Goal: Task Accomplishment & Management: Manage account settings

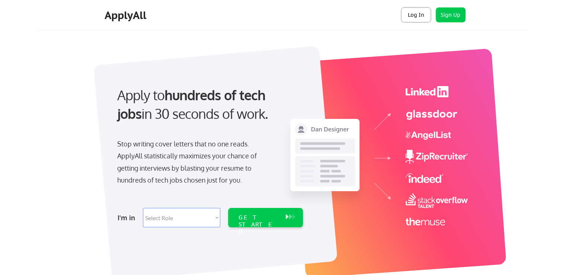
click at [411, 15] on button "Log In" at bounding box center [416, 14] width 30 height 15
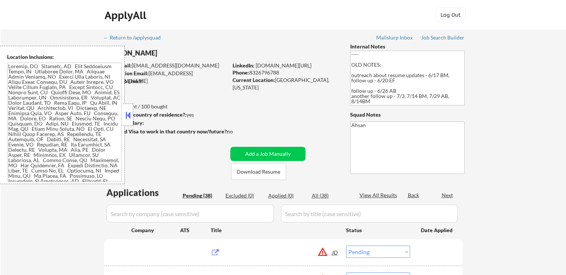
select select ""pending""
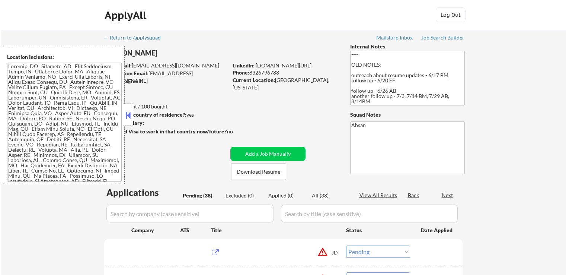
select select ""pending""
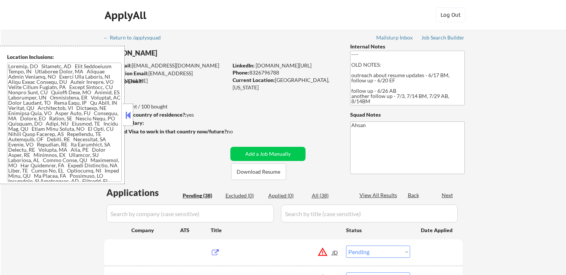
select select ""pending""
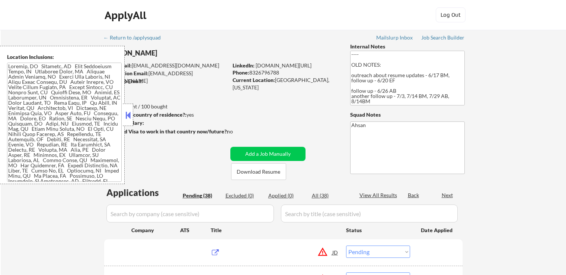
select select ""pending""
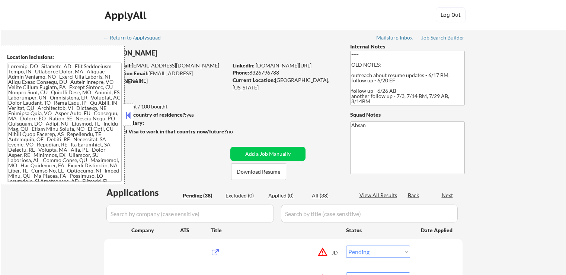
select select ""pending""
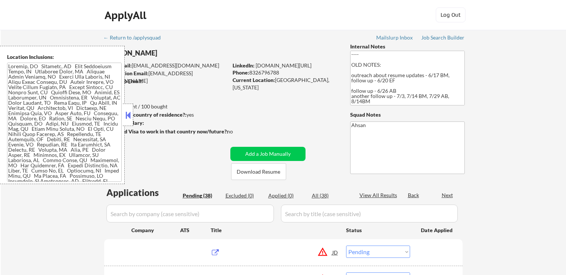
select select ""pending""
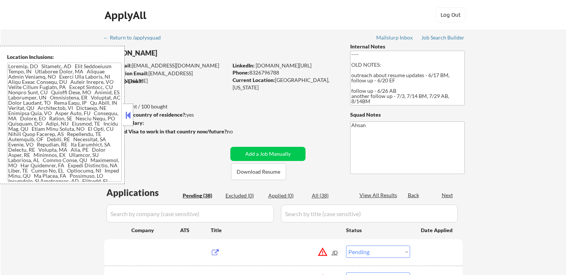
select select ""pending""
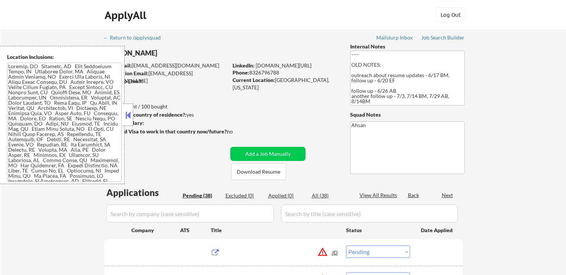
select select ""pending""
click at [128, 117] on button at bounding box center [128, 114] width 8 height 11
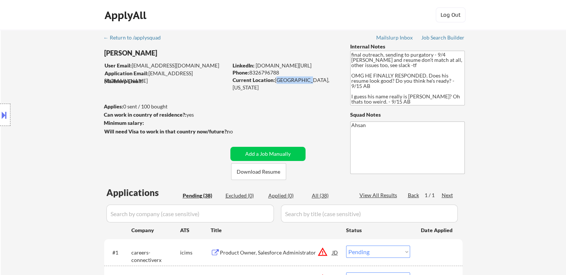
drag, startPoint x: 285, startPoint y: 80, endPoint x: 302, endPoint y: 80, distance: 17.1
click at [302, 80] on div "Current Location: Katy, Texas" at bounding box center [285, 83] width 105 height 15
copy div "Katy, Texas"
drag, startPoint x: 316, startPoint y: 64, endPoint x: 256, endPoint y: 63, distance: 59.9
click at [256, 63] on div "LinkedIn: linkedin.com/in/enzolito" at bounding box center [286, 65] width 106 height 7
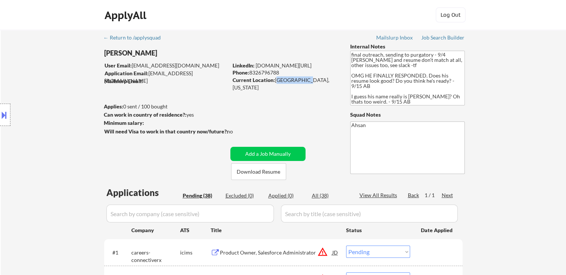
copy link "linkedin.com/in/enzolito"
click at [0, 114] on button at bounding box center [4, 115] width 8 height 12
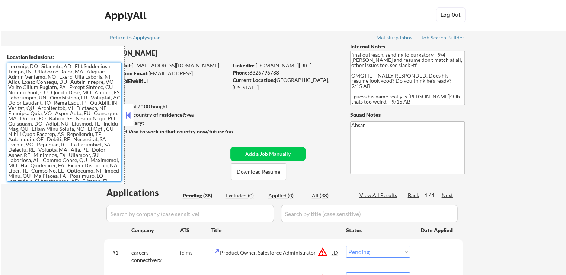
click at [77, 157] on textarea at bounding box center [64, 122] width 115 height 119
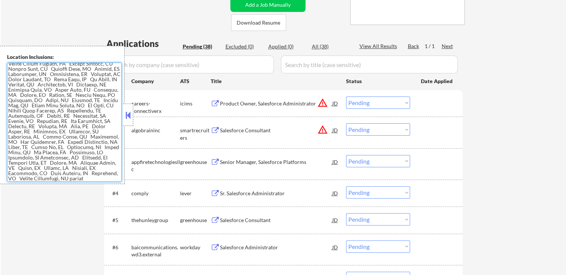
scroll to position [223, 0]
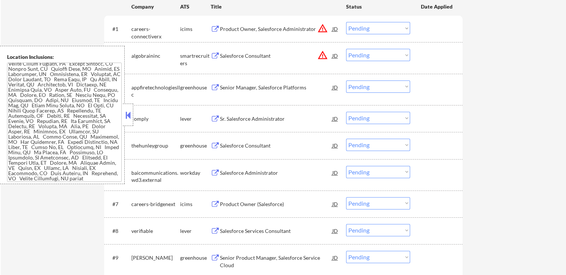
click at [128, 112] on button at bounding box center [128, 114] width 8 height 11
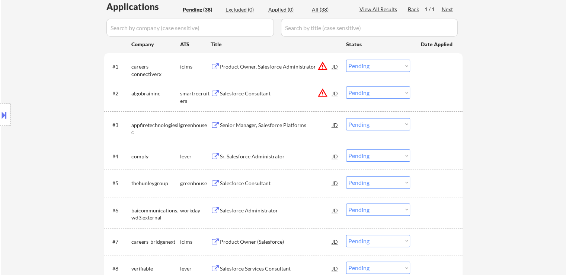
scroll to position [112, 0]
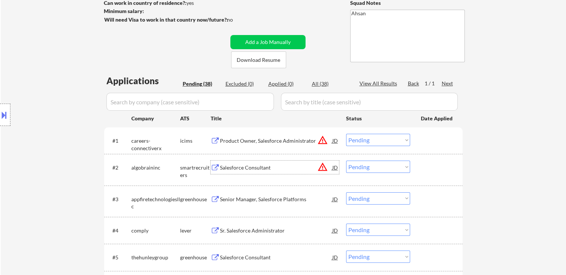
click at [223, 167] on div "Salesforce Consultant" at bounding box center [276, 167] width 112 height 7
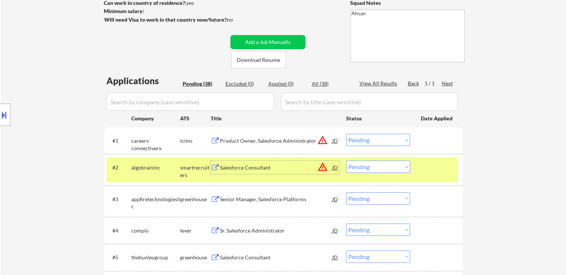
click at [234, 197] on div "Senior Manager, Salesforce Platforms" at bounding box center [276, 198] width 112 height 7
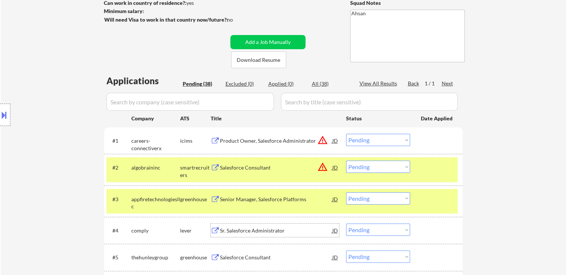
click at [240, 225] on div "Sr. Salesforce Administrator" at bounding box center [276, 229] width 112 height 13
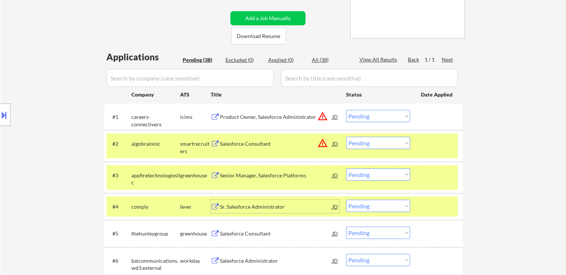
scroll to position [149, 0]
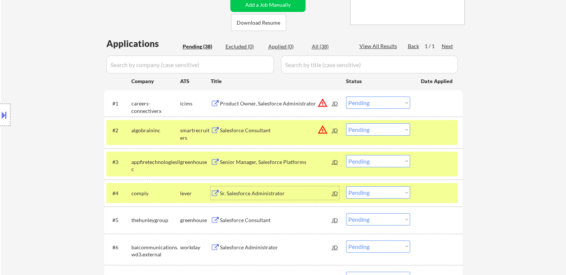
click at [377, 128] on select "Choose an option... Pending Applied Excluded (Questions) Excluded (Expired) Exc…" at bounding box center [378, 129] width 64 height 12
select select ""excluded__location_""
click at [346, 123] on select "Choose an option... Pending Applied Excluded (Questions) Excluded (Expired) Exc…" at bounding box center [378, 129] width 64 height 12
click at [368, 103] on select "Choose an option... Pending Applied Excluded (Questions) Excluded (Expired) Exc…" at bounding box center [378, 102] width 64 height 12
click at [346, 96] on select "Choose an option... Pending Applied Excluded (Questions) Excluded (Expired) Exc…" at bounding box center [378, 102] width 64 height 12
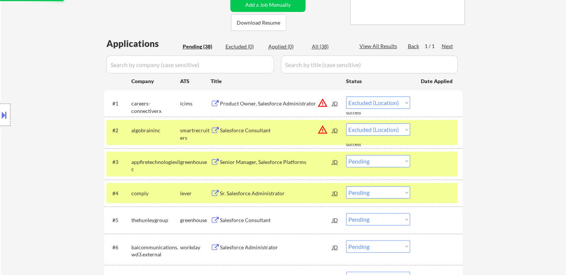
select select ""pending""
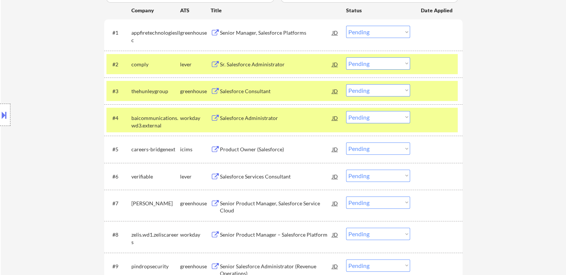
scroll to position [223, 0]
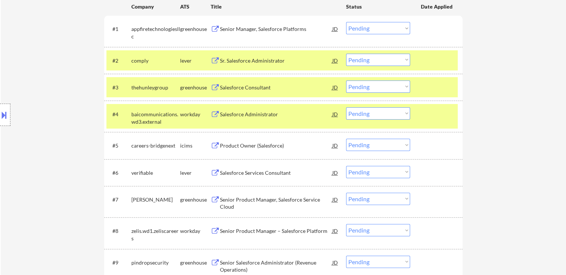
drag, startPoint x: 371, startPoint y: 87, endPoint x: 374, endPoint y: 90, distance: 4.0
click at [372, 87] on select "Choose an option... Pending Applied Excluded (Questions) Excluded (Expired) Exc…" at bounding box center [378, 86] width 64 height 12
click at [346, 80] on select "Choose an option... Pending Applied Excluded (Questions) Excluded (Expired) Exc…" at bounding box center [378, 86] width 64 height 12
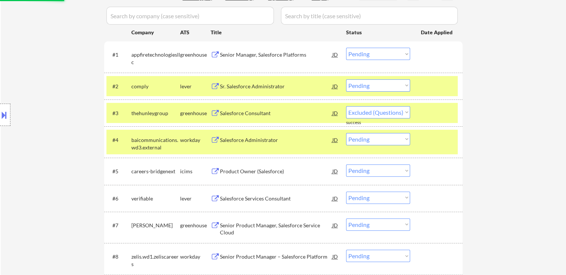
scroll to position [186, 0]
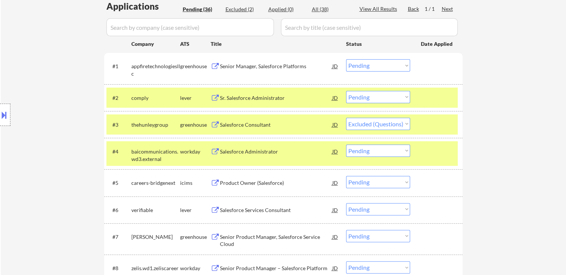
select select ""pending""
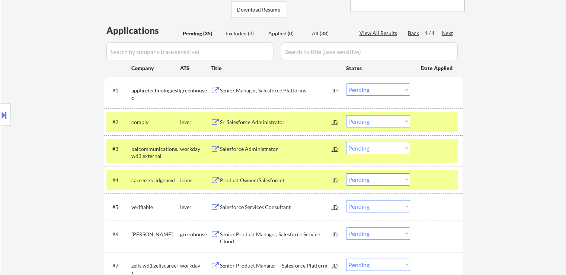
scroll to position [149, 0]
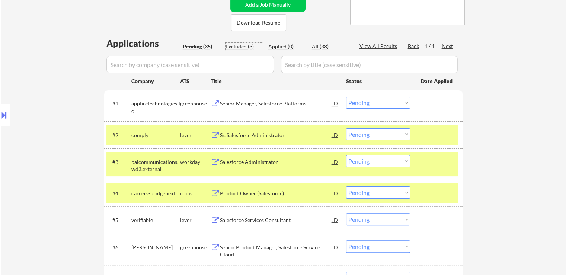
click at [245, 45] on div "Excluded (3)" at bounding box center [244, 46] width 37 height 7
select select ""excluded__location_""
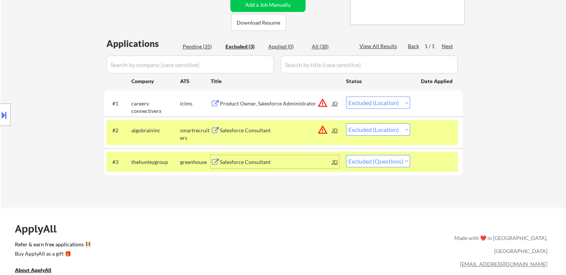
click at [235, 162] on div "Salesforce Consultant" at bounding box center [276, 161] width 112 height 7
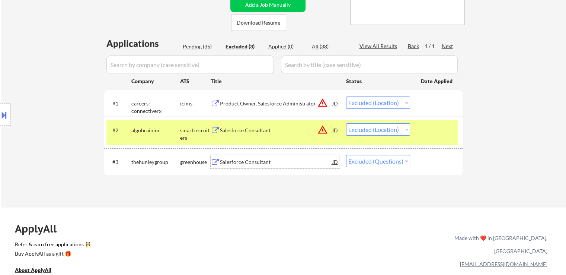
click at [362, 160] on select "Choose an option... Pending Applied Excluded (Questions) Excluded (Expired) Exc…" at bounding box center [378, 161] width 64 height 12
select select ""pending""
click at [346, 155] on select "Choose an option... Pending Applied Excluded (Questions) Excluded (Expired) Exc…" at bounding box center [378, 161] width 64 height 12
click at [203, 48] on div "Pending (35)" at bounding box center [201, 46] width 37 height 7
select select ""pending""
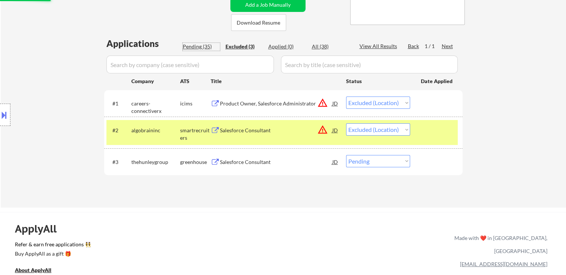
select select ""pending""
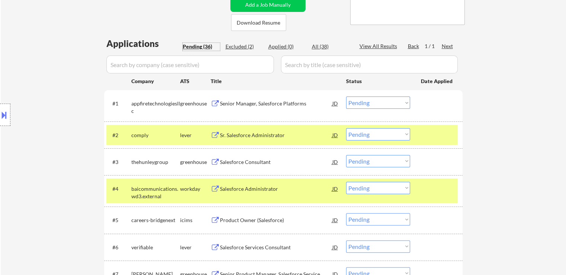
click at [370, 106] on select "Choose an option... Pending Applied Excluded (Questions) Excluded (Expired) Exc…" at bounding box center [378, 102] width 64 height 12
click at [346, 96] on select "Choose an option... Pending Applied Excluded (Questions) Excluded (Expired) Exc…" at bounding box center [378, 102] width 64 height 12
select select ""pending""
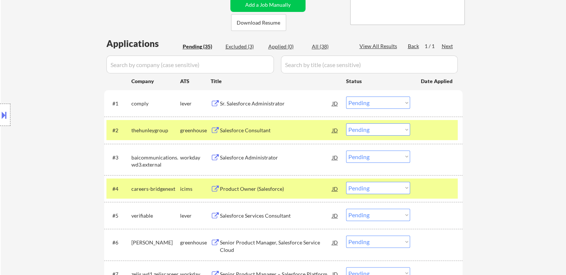
click at [369, 130] on select "Choose an option... Pending Applied Excluded (Questions) Excluded (Expired) Exc…" at bounding box center [378, 129] width 64 height 12
select select ""applied""
click at [346, 123] on select "Choose an option... Pending Applied Excluded (Questions) Excluded (Expired) Exc…" at bounding box center [378, 129] width 64 height 12
drag, startPoint x: 374, startPoint y: 96, endPoint x: 375, endPoint y: 103, distance: 6.7
click at [375, 98] on select "Choose an option... Pending Applied Excluded (Questions) Excluded (Expired) Exc…" at bounding box center [378, 102] width 64 height 12
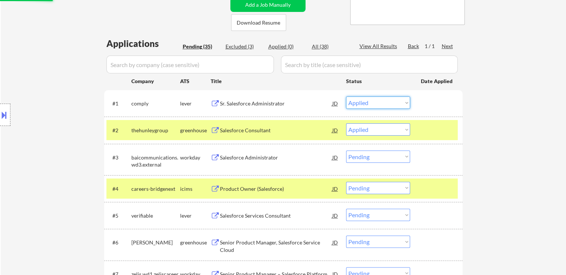
click at [346, 96] on select "Choose an option... Pending Applied Excluded (Questions) Excluded (Expired) Exc…" at bounding box center [378, 102] width 64 height 12
click at [226, 213] on div "Salesforce Services Consultant" at bounding box center [276, 215] width 112 height 7
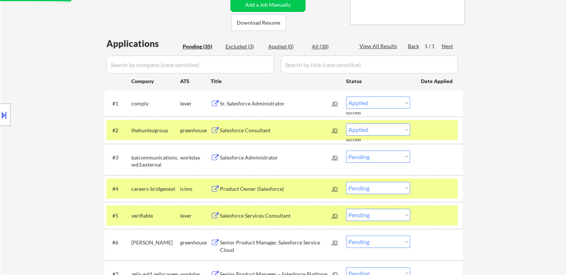
select select ""pending""
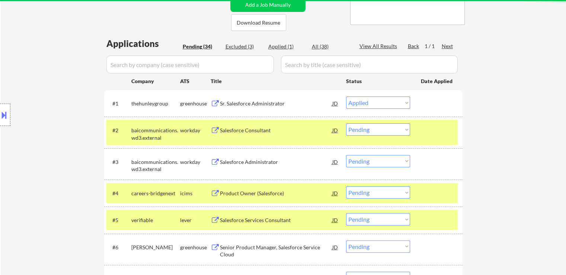
select select ""pending""
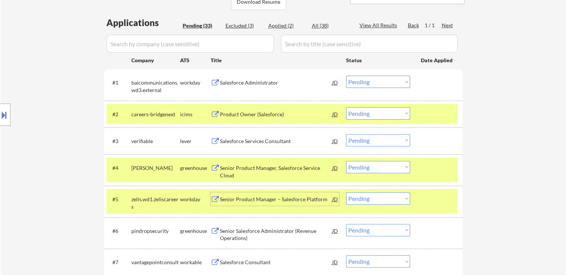
scroll to position [186, 0]
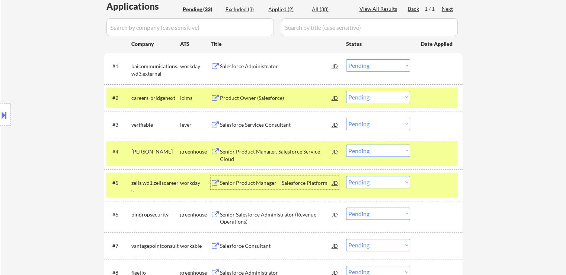
click at [238, 152] on div "Senior Product Manager, Salesforce Service Cloud" at bounding box center [276, 155] width 112 height 15
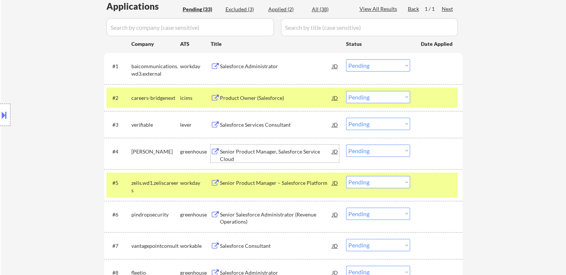
scroll to position [223, 0]
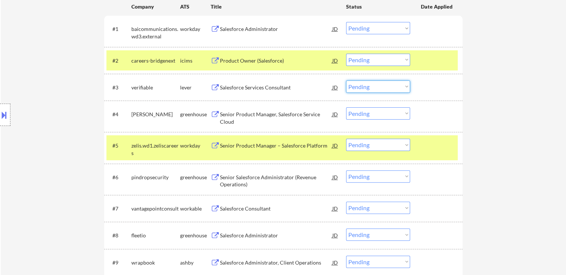
drag, startPoint x: 368, startPoint y: 88, endPoint x: 371, endPoint y: 92, distance: 4.8
click at [368, 87] on select "Choose an option... Pending Applied Excluded (Questions) Excluded (Expired) Exc…" at bounding box center [378, 86] width 64 height 12
click at [346, 80] on select "Choose an option... Pending Applied Excluded (Questions) Excluded (Expired) Exc…" at bounding box center [378, 86] width 64 height 12
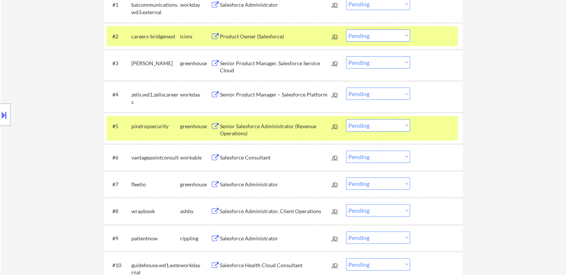
scroll to position [261, 0]
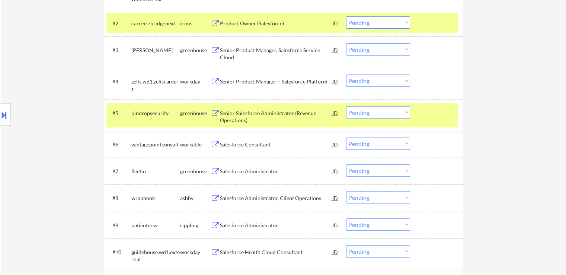
click at [234, 116] on div "Senior Salesforce Administrator (Revenue Operations)" at bounding box center [276, 116] width 112 height 15
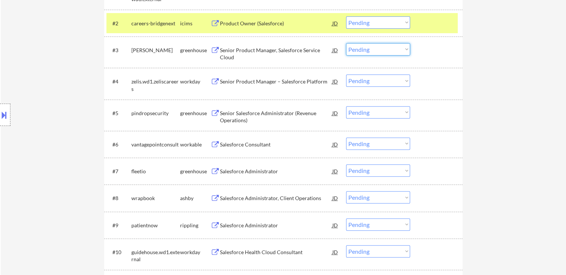
click at [378, 47] on select "Choose an option... Pending Applied Excluded (Questions) Excluded (Expired) Exc…" at bounding box center [378, 49] width 64 height 12
click at [346, 43] on select "Choose an option... Pending Applied Excluded (Questions) Excluded (Expired) Exc…" at bounding box center [378, 49] width 64 height 12
select select ""pending""
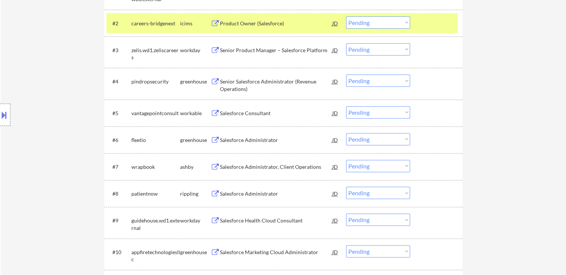
click at [365, 84] on select "Choose an option... Pending Applied Excluded (Questions) Excluded (Expired) Exc…" at bounding box center [378, 80] width 64 height 12
click at [346, 74] on select "Choose an option... Pending Applied Excluded (Questions) Excluded (Expired) Exc…" at bounding box center [378, 80] width 64 height 12
select select ""pending""
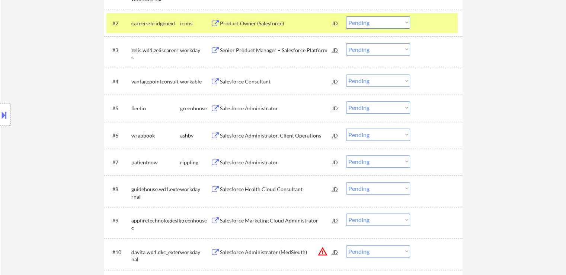
click at [226, 82] on div "Salesforce Consultant" at bounding box center [276, 81] width 112 height 7
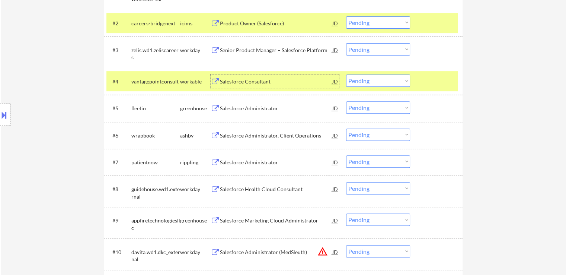
click at [238, 107] on div "Salesforce Administrator" at bounding box center [276, 108] width 112 height 7
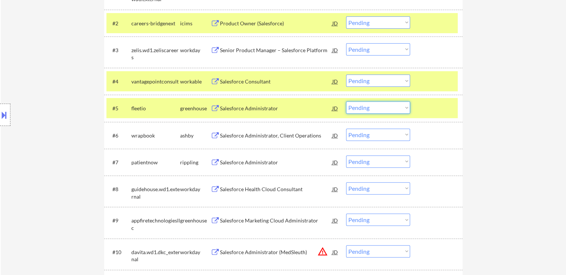
click at [381, 104] on select "Choose an option... Pending Applied Excluded (Questions) Excluded (Expired) Exc…" at bounding box center [378, 107] width 64 height 12
click at [346, 101] on select "Choose an option... Pending Applied Excluded (Questions) Excluded (Expired) Exc…" at bounding box center [378, 107] width 64 height 12
select select ""pending""
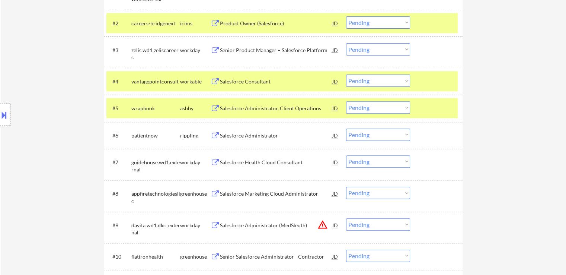
click at [375, 80] on select "Choose an option... Pending Applied Excluded (Questions) Excluded (Expired) Exc…" at bounding box center [378, 80] width 64 height 12
click at [346, 74] on select "Choose an option... Pending Applied Excluded (Questions) Excluded (Expired) Exc…" at bounding box center [378, 80] width 64 height 12
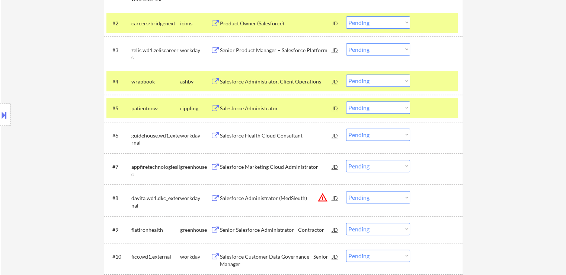
click at [231, 80] on div "Salesforce Administrator, Client Operations" at bounding box center [276, 81] width 112 height 7
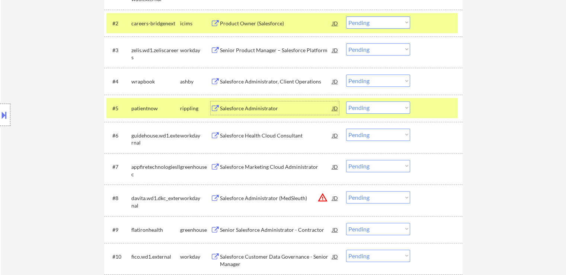
click at [231, 109] on div "Salesforce Administrator" at bounding box center [276, 108] width 112 height 7
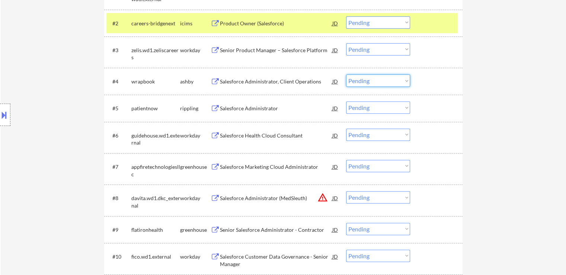
click at [384, 83] on select "Choose an option... Pending Applied Excluded (Questions) Excluded (Expired) Exc…" at bounding box center [378, 80] width 64 height 12
click at [346, 74] on select "Choose an option... Pending Applied Excluded (Questions) Excluded (Expired) Exc…" at bounding box center [378, 80] width 64 height 12
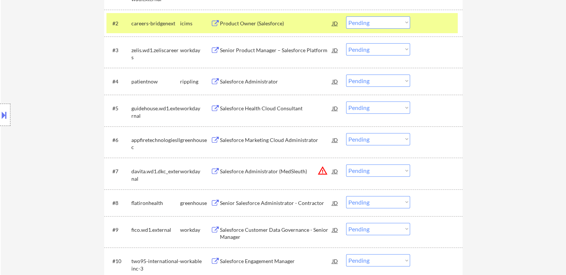
click at [374, 79] on select "Choose an option... Pending Applied Excluded (Questions) Excluded (Expired) Exc…" at bounding box center [378, 80] width 64 height 12
click at [346, 74] on select "Choose an option... Pending Applied Excluded (Questions) Excluded (Expired) Exc…" at bounding box center [378, 80] width 64 height 12
select select ""pending""
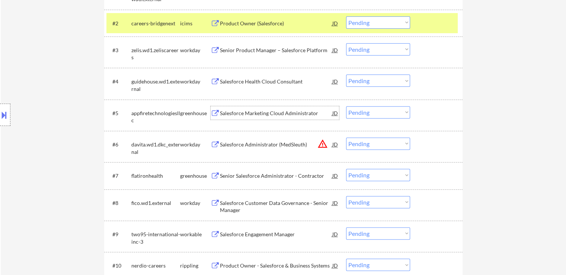
click at [240, 115] on div "Salesforce Marketing Cloud Administrator" at bounding box center [276, 112] width 112 height 7
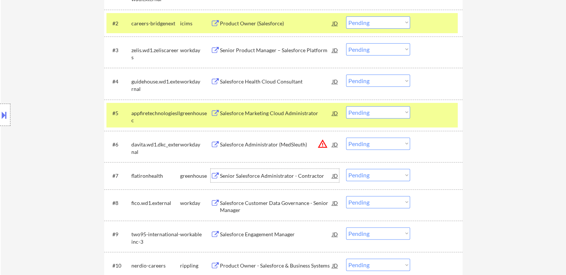
click at [225, 175] on div "Senior Salesforce Administrator - Contractor" at bounding box center [276, 175] width 112 height 7
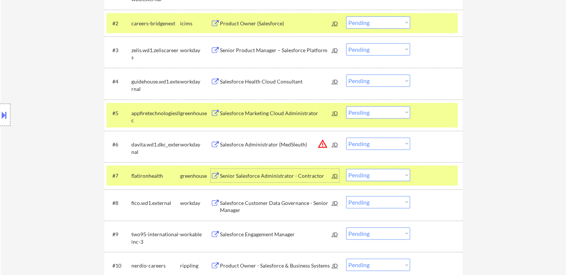
click at [228, 236] on div "Salesforce Engagement Manager" at bounding box center [276, 233] width 112 height 7
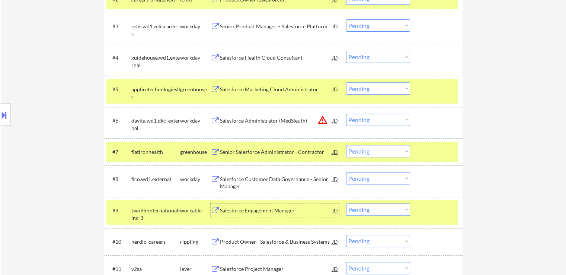
scroll to position [298, 0]
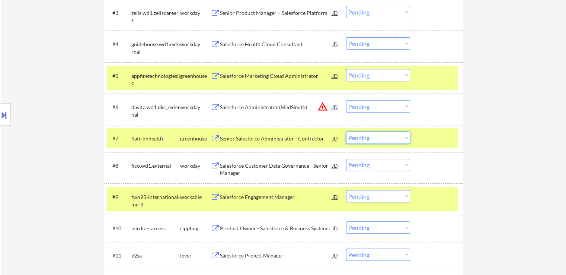
click at [380, 140] on select "Choose an option... Pending Applied Excluded (Questions) Excluded (Expired) Exc…" at bounding box center [378, 137] width 64 height 12
select select ""excluded__expired_""
click at [346, 131] on select "Choose an option... Pending Applied Excluded (Questions) Excluded (Expired) Exc…" at bounding box center [378, 137] width 64 height 12
click at [366, 106] on select "Choose an option... Pending Applied Excluded (Questions) Excluded (Expired) Exc…" at bounding box center [378, 106] width 64 height 12
click at [346, 100] on select "Choose an option... Pending Applied Excluded (Questions) Excluded (Expired) Exc…" at bounding box center [378, 106] width 64 height 12
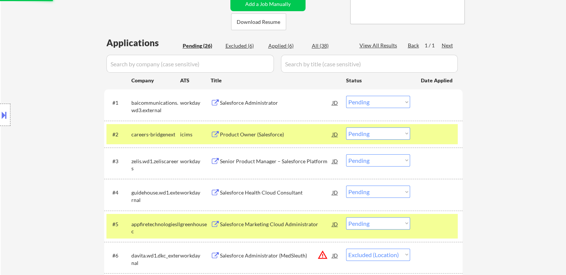
scroll to position [149, 0]
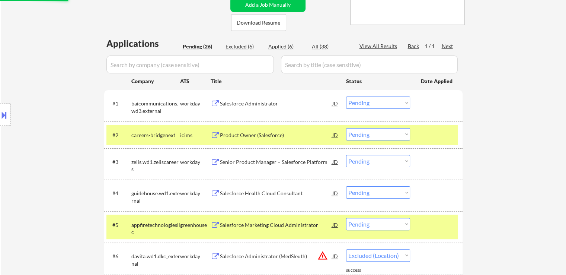
select select ""pending""
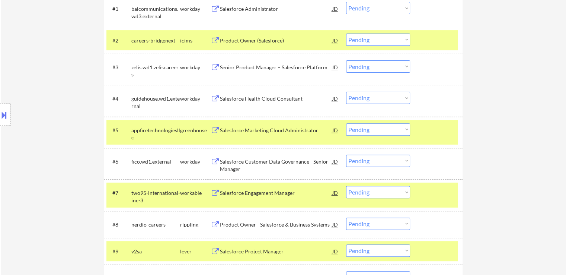
scroll to position [261, 0]
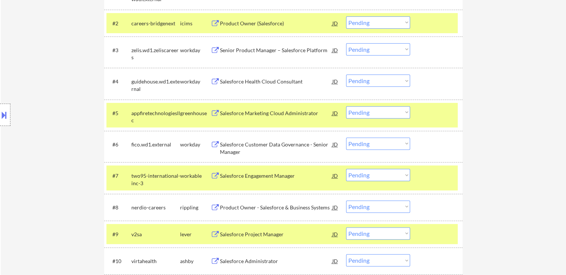
click at [377, 113] on select "Choose an option... Pending Applied Excluded (Questions) Excluded (Expired) Exc…" at bounding box center [378, 112] width 64 height 12
click at [346, 106] on select "Choose an option... Pending Applied Excluded (Questions) Excluded (Expired) Exc…" at bounding box center [378, 112] width 64 height 12
select select ""pending""
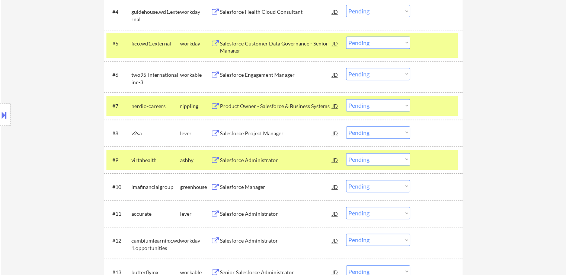
scroll to position [335, 0]
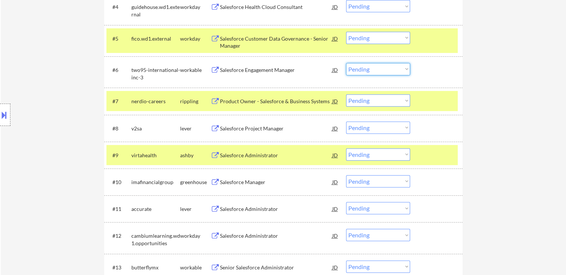
drag, startPoint x: 360, startPoint y: 69, endPoint x: 365, endPoint y: 73, distance: 6.1
click at [361, 69] on select "Choose an option... Pending Applied Excluded (Questions) Excluded (Expired) Exc…" at bounding box center [378, 69] width 64 height 12
click at [346, 63] on select "Choose an option... Pending Applied Excluded (Questions) Excluded (Expired) Exc…" at bounding box center [378, 69] width 64 height 12
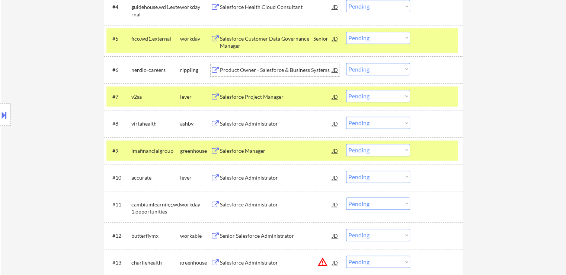
click at [248, 68] on div "Product Owner - Salesforce & Business Systems" at bounding box center [276, 69] width 112 height 7
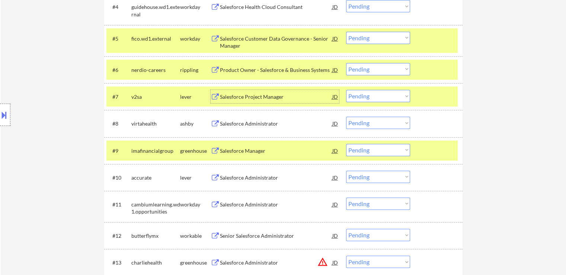
drag, startPoint x: 241, startPoint y: 93, endPoint x: 258, endPoint y: 79, distance: 21.2
click at [241, 93] on div "Salesforce Project Manager" at bounding box center [276, 96] width 112 height 7
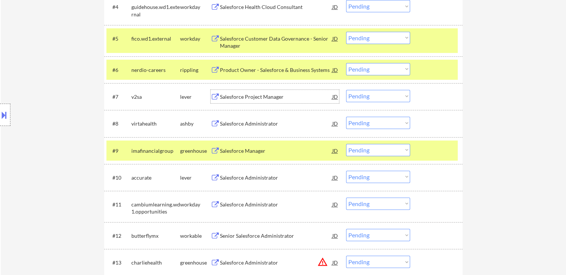
drag, startPoint x: 368, startPoint y: 71, endPoint x: 371, endPoint y: 74, distance: 4.0
click at [368, 71] on select "Choose an option... Pending Applied Excluded (Questions) Excluded (Expired) Exc…" at bounding box center [378, 69] width 64 height 12
click at [346, 63] on select "Choose an option... Pending Applied Excluded (Questions) Excluded (Expired) Exc…" at bounding box center [378, 69] width 64 height 12
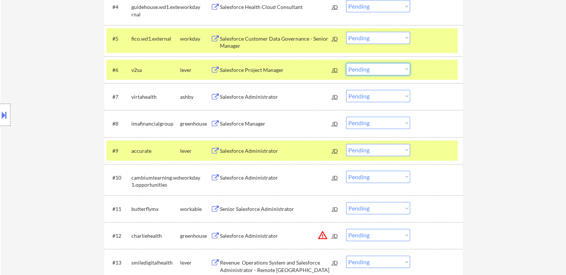
drag, startPoint x: 377, startPoint y: 67, endPoint x: 379, endPoint y: 73, distance: 6.5
click at [377, 67] on select "Choose an option... Pending Applied Excluded (Questions) Excluded (Expired) Exc…" at bounding box center [378, 69] width 64 height 12
click at [346, 63] on select "Choose an option... Pending Applied Excluded (Questions) Excluded (Expired) Exc…" at bounding box center [378, 69] width 64 height 12
click at [244, 93] on div "Salesforce Administrator" at bounding box center [276, 96] width 112 height 13
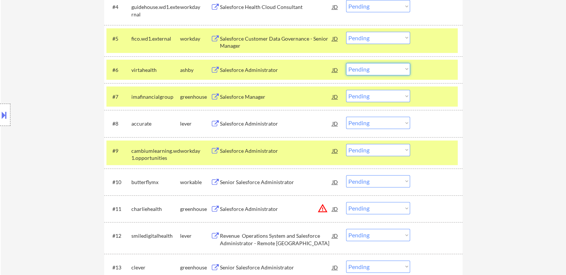
click at [369, 68] on select "Choose an option... Pending Applied Excluded (Questions) Excluded (Expired) Exc…" at bounding box center [378, 69] width 64 height 12
click at [346, 63] on select "Choose an option... Pending Applied Excluded (Questions) Excluded (Expired) Exc…" at bounding box center [378, 69] width 64 height 12
click at [232, 95] on div "Salesforce Manager" at bounding box center [276, 96] width 112 height 7
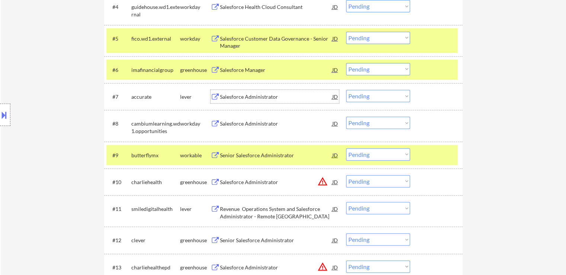
click at [369, 71] on select "Choose an option... Pending Applied Excluded (Questions) Excluded (Expired) Exc…" at bounding box center [378, 69] width 64 height 12
click at [346, 63] on select "Choose an option... Pending Applied Excluded (Questions) Excluded (Expired) Exc…" at bounding box center [378, 69] width 64 height 12
click at [234, 97] on div "Salesforce Administrator" at bounding box center [276, 96] width 112 height 7
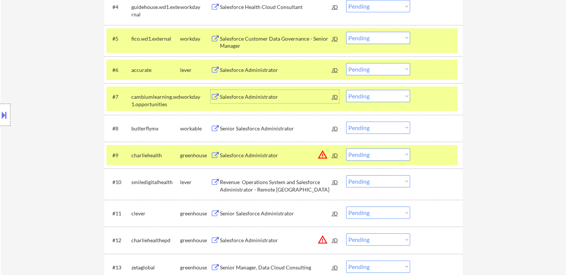
click at [372, 71] on select "Choose an option... Pending Applied Excluded (Questions) Excluded (Expired) Exc…" at bounding box center [378, 69] width 64 height 12
click at [346, 63] on select "Choose an option... Pending Applied Excluded (Questions) Excluded (Expired) Exc…" at bounding box center [378, 69] width 64 height 12
click at [243, 129] on div "Senior Salesforce Administrator" at bounding box center [276, 128] width 112 height 7
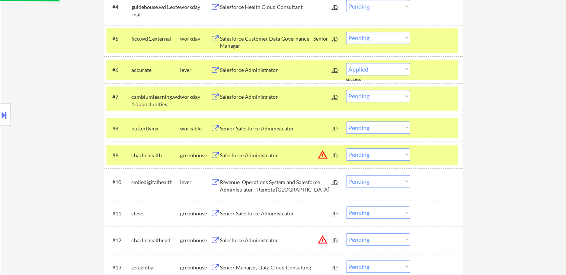
select select ""pending""
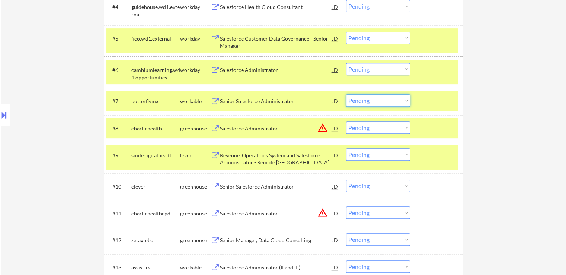
click at [381, 102] on select "Choose an option... Pending Applied Excluded (Questions) Excluded (Expired) Exc…" at bounding box center [378, 100] width 64 height 12
click at [346, 94] on select "Choose an option... Pending Applied Excluded (Questions) Excluded (Expired) Exc…" at bounding box center [378, 100] width 64 height 12
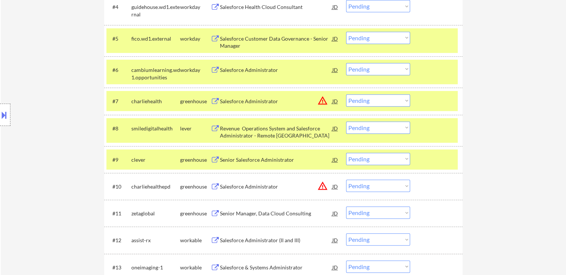
click at [258, 102] on div "Salesforce Administrator" at bounding box center [276, 101] width 112 height 7
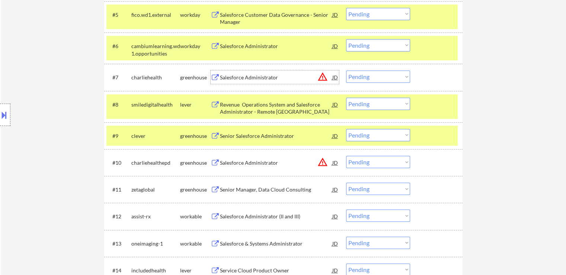
scroll to position [372, 0]
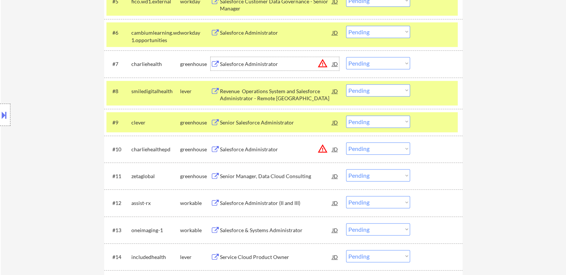
click at [248, 91] on div "Revenue Operations System and Salesforce Administrator - Remote United States" at bounding box center [276, 94] width 112 height 15
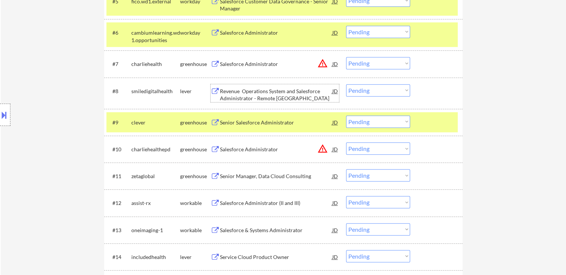
click at [231, 123] on div "Senior Salesforce Administrator" at bounding box center [276, 122] width 112 height 7
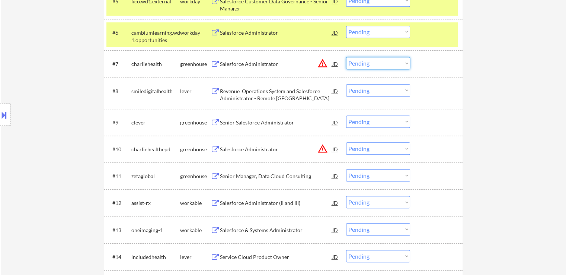
drag, startPoint x: 373, startPoint y: 63, endPoint x: 374, endPoint y: 68, distance: 4.9
click at [373, 63] on select "Choose an option... Pending Applied Excluded (Questions) Excluded (Expired) Exc…" at bounding box center [378, 63] width 64 height 12
click at [346, 57] on select "Choose an option... Pending Applied Excluded (Questions) Excluded (Expired) Exc…" at bounding box center [378, 63] width 64 height 12
select select ""pending""
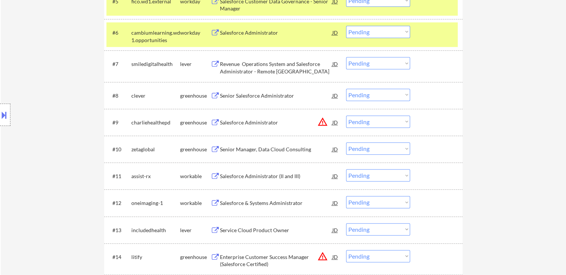
click at [373, 117] on select "Choose an option... Pending Applied Excluded (Questions) Excluded (Expired) Exc…" at bounding box center [378, 121] width 64 height 12
click at [346, 115] on select "Choose an option... Pending Applied Excluded (Questions) Excluded (Expired) Exc…" at bounding box center [378, 121] width 64 height 12
select select ""pending""
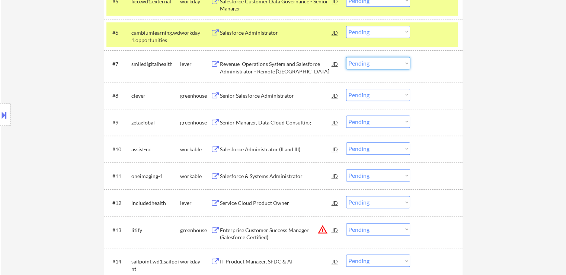
click at [361, 66] on select "Choose an option... Pending Applied Excluded (Questions) Excluded (Expired) Exc…" at bounding box center [378, 63] width 64 height 12
click at [346, 57] on select "Choose an option... Pending Applied Excluded (Questions) Excluded (Expired) Exc…" at bounding box center [378, 63] width 64 height 12
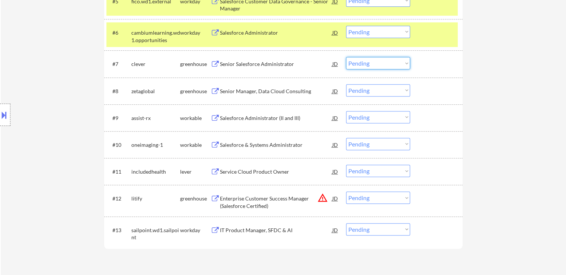
click at [363, 65] on select "Choose an option... Pending Applied Excluded (Questions) Excluded (Expired) Exc…" at bounding box center [378, 63] width 64 height 12
click at [346, 57] on select "Choose an option... Pending Applied Excluded (Questions) Excluded (Expired) Exc…" at bounding box center [378, 63] width 64 height 12
click at [253, 92] on div "Senior Manager, Data Cloud Consulting" at bounding box center [276, 90] width 112 height 7
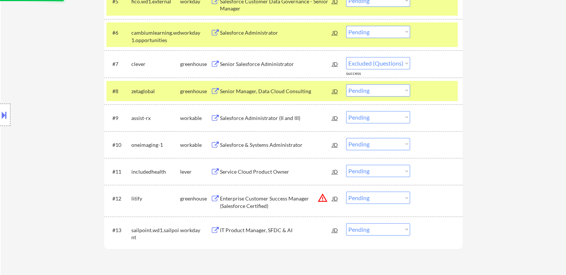
click at [239, 116] on div "Salesforce Administrator (II and III)" at bounding box center [276, 117] width 112 height 7
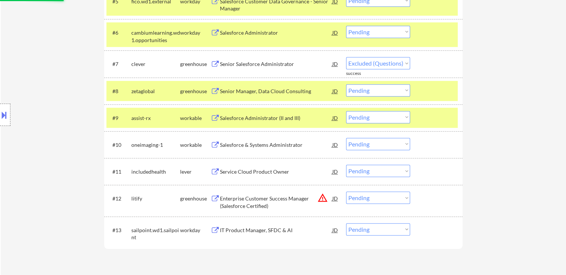
click at [234, 140] on div "Salesforce & Systems Administrator" at bounding box center [276, 144] width 112 height 13
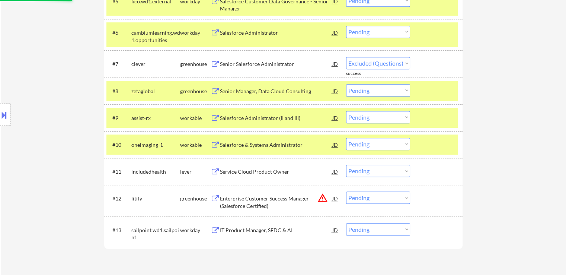
click at [231, 167] on div "Service Cloud Product Owner" at bounding box center [276, 171] width 112 height 13
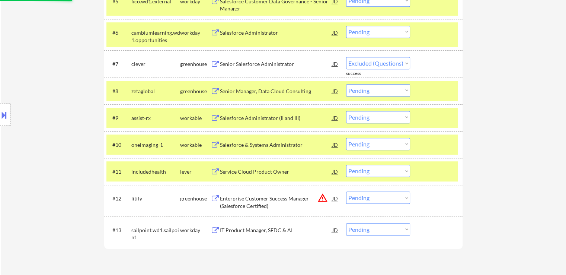
select select ""pending""
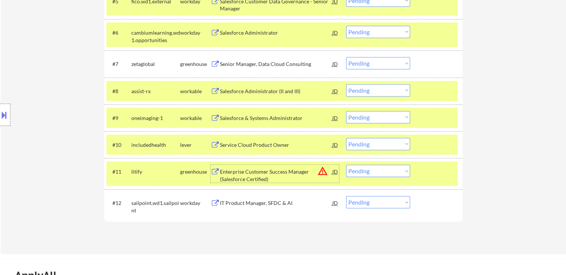
click at [375, 93] on select "Choose an option... Pending Applied Excluded (Questions) Excluded (Expired) Exc…" at bounding box center [378, 90] width 64 height 12
click at [346, 84] on select "Choose an option... Pending Applied Excluded (Questions) Excluded (Expired) Exc…" at bounding box center [378, 90] width 64 height 12
select select ""pending""
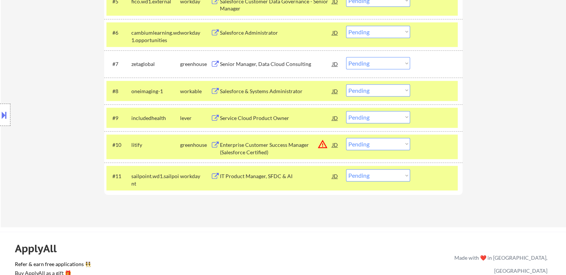
click at [366, 118] on select "Choose an option... Pending Applied Excluded (Questions) Excluded (Expired) Exc…" at bounding box center [378, 117] width 64 height 12
click at [346, 111] on select "Choose an option... Pending Applied Excluded (Questions) Excluded (Expired) Exc…" at bounding box center [378, 117] width 64 height 12
select select ""pending""
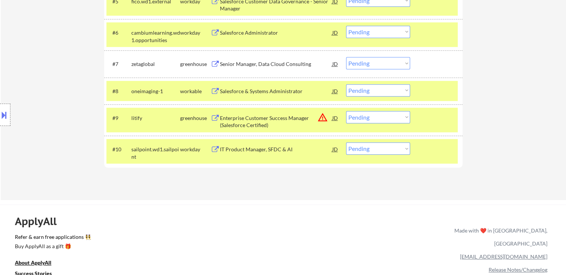
drag, startPoint x: 380, startPoint y: 91, endPoint x: 382, endPoint y: 96, distance: 4.6
click at [380, 91] on select "Choose an option... Pending Applied Excluded (Questions) Excluded (Expired) Exc…" at bounding box center [378, 90] width 64 height 12
click at [346, 84] on select "Choose an option... Pending Applied Excluded (Questions) Excluded (Expired) Exc…" at bounding box center [378, 90] width 64 height 12
select select ""pending""
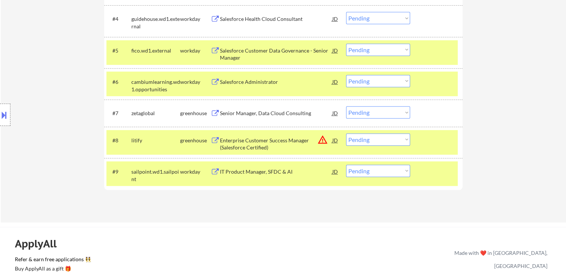
scroll to position [335, 0]
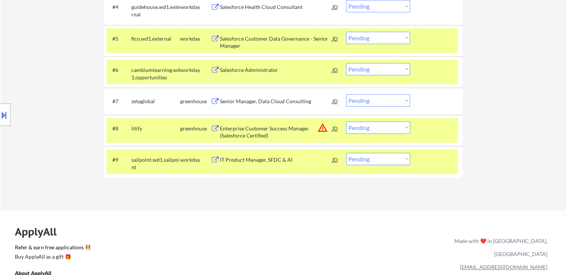
click at [375, 99] on select "Choose an option... Pending Applied Excluded (Questions) Excluded (Expired) Exc…" at bounding box center [378, 100] width 64 height 12
click at [346, 94] on select "Choose an option... Pending Applied Excluded (Questions) Excluded (Expired) Exc…" at bounding box center [378, 100] width 64 height 12
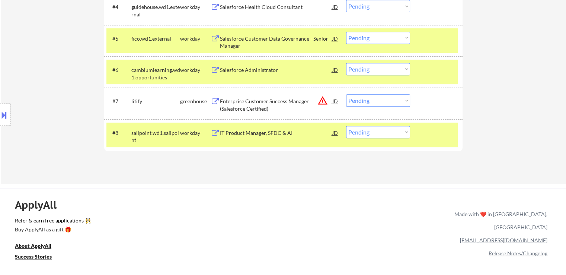
drag, startPoint x: 357, startPoint y: 100, endPoint x: 362, endPoint y: 105, distance: 6.9
click at [358, 100] on select "Choose an option... Pending Applied Excluded (Questions) Excluded (Expired) Exc…" at bounding box center [378, 100] width 64 height 12
click at [346, 94] on select "Choose an option... Pending Applied Excluded (Questions) Excluded (Expired) Exc…" at bounding box center [378, 100] width 64 height 12
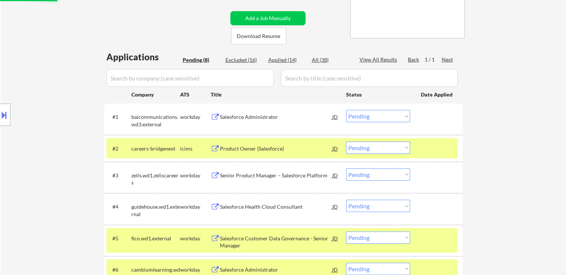
scroll to position [149, 0]
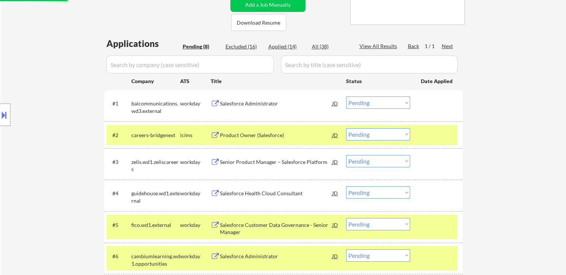
select select ""pending""
click at [243, 102] on div "Salesforce Administrator" at bounding box center [276, 103] width 112 height 7
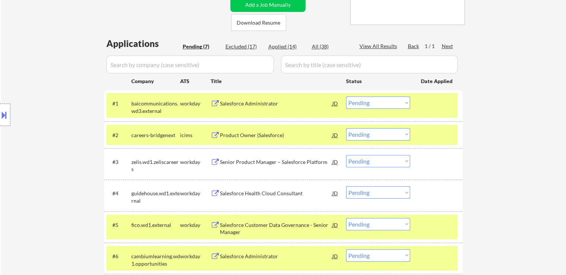
click at [231, 159] on div "Senior Product Manager – Salesforce Platform" at bounding box center [276, 161] width 112 height 7
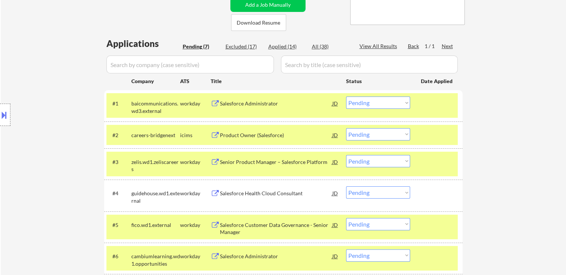
click at [234, 194] on div "Salesforce Health Cloud Consultant" at bounding box center [276, 192] width 112 height 7
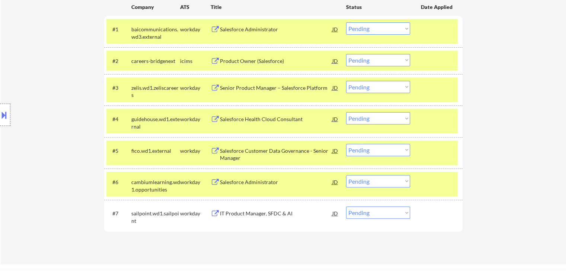
scroll to position [223, 0]
click at [240, 152] on div "Salesforce Customer Data Governance - Senior Manager" at bounding box center [276, 154] width 112 height 15
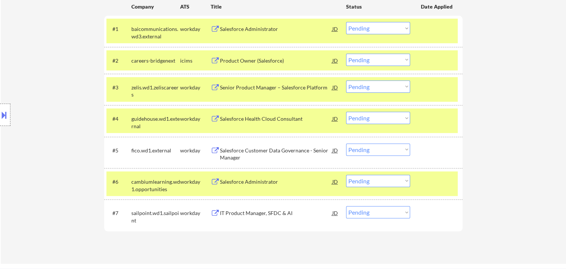
click at [228, 185] on div "Salesforce Administrator" at bounding box center [276, 181] width 112 height 7
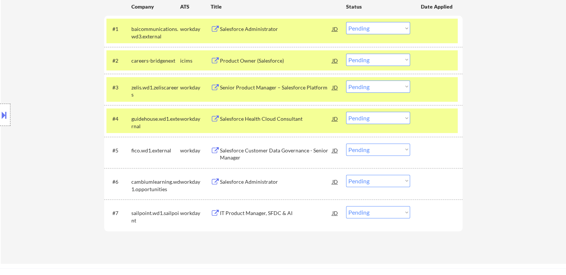
click at [227, 212] on div "IT Product Manager, SFDC & AI" at bounding box center [276, 212] width 112 height 7
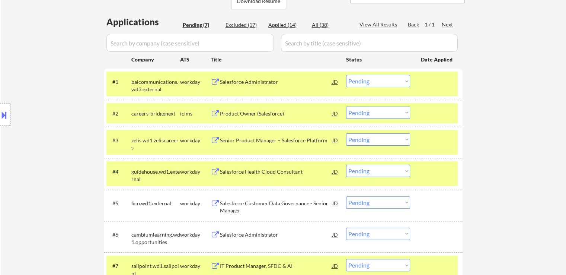
scroll to position [74, 0]
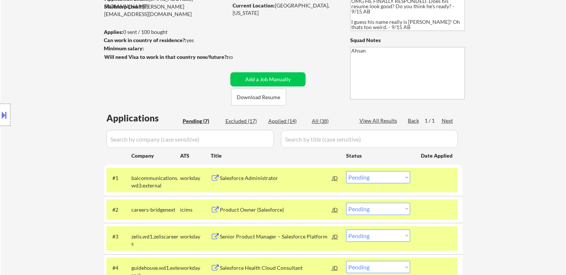
click at [1, 115] on button at bounding box center [4, 115] width 8 height 12
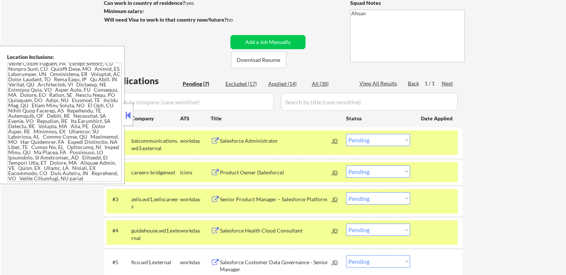
scroll to position [149, 0]
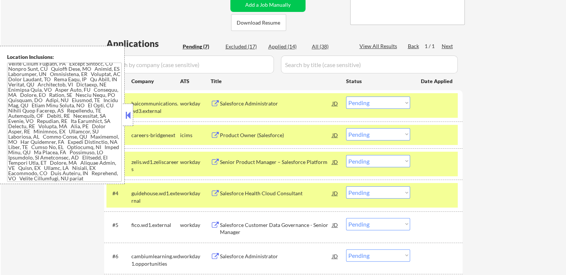
click at [365, 102] on select "Choose an option... Pending Applied Excluded (Questions) Excluded (Expired) Exc…" at bounding box center [378, 102] width 64 height 12
click at [346, 96] on select "Choose an option... Pending Applied Excluded (Questions) Excluded (Expired) Exc…" at bounding box center [378, 102] width 64 height 12
select select ""pending""
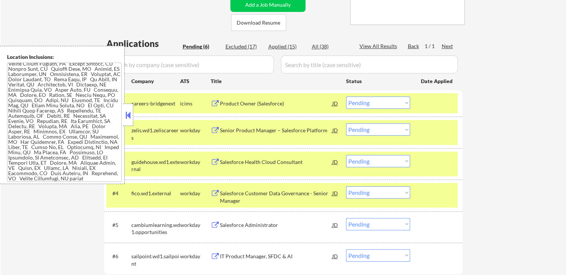
click at [372, 133] on select "Choose an option... Pending Applied Excluded (Questions) Excluded (Expired) Exc…" at bounding box center [378, 129] width 64 height 12
click at [346, 123] on select "Choose an option... Pending Applied Excluded (Questions) Excluded (Expired) Exc…" at bounding box center [378, 129] width 64 height 12
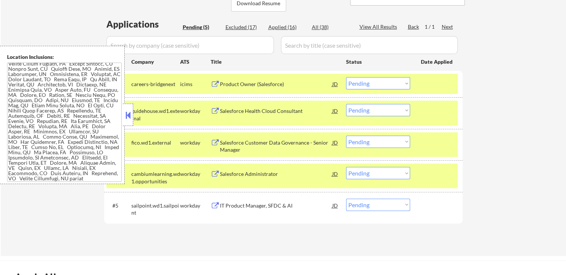
scroll to position [186, 0]
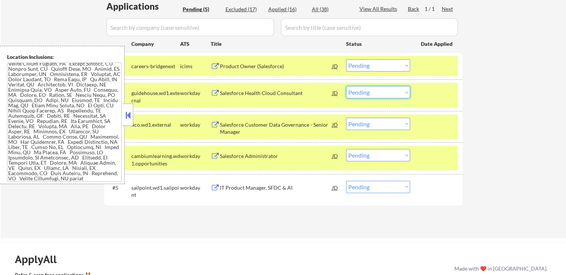
drag, startPoint x: 372, startPoint y: 94, endPoint x: 374, endPoint y: 98, distance: 4.0
click at [372, 94] on select "Choose an option... Pending Applied Excluded (Questions) Excluded (Expired) Exc…" at bounding box center [378, 92] width 64 height 12
click at [346, 86] on select "Choose an option... Pending Applied Excluded (Questions) Excluded (Expired) Exc…" at bounding box center [378, 92] width 64 height 12
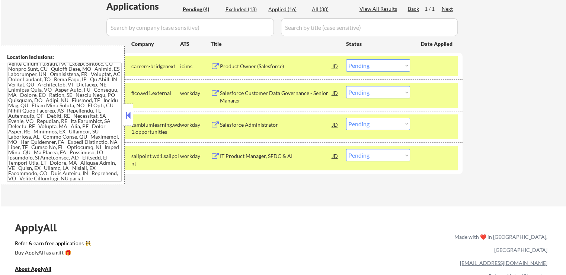
click at [367, 92] on select "Choose an option... Pending Applied Excluded (Questions) Excluded (Expired) Exc…" at bounding box center [378, 92] width 64 height 12
click at [346, 86] on select "Choose an option... Pending Applied Excluded (Questions) Excluded (Expired) Exc…" at bounding box center [378, 92] width 64 height 12
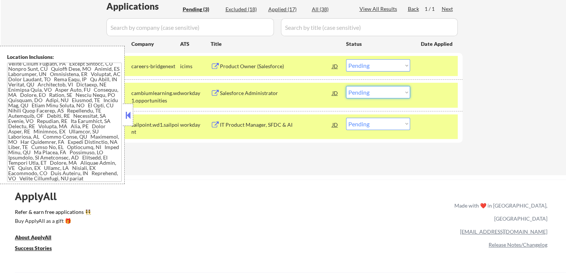
click at [364, 93] on select "Choose an option... Pending Applied Excluded (Questions) Excluded (Expired) Exc…" at bounding box center [378, 92] width 64 height 12
click at [346, 86] on select "Choose an option... Pending Applied Excluded (Questions) Excluded (Expired) Exc…" at bounding box center [378, 92] width 64 height 12
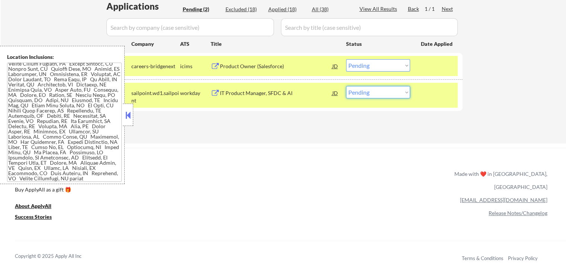
click at [369, 93] on select "Choose an option... Pending Applied Excluded (Questions) Excluded (Expired) Exc…" at bounding box center [378, 92] width 64 height 12
select select ""applied""
click at [346, 86] on select "Choose an option... Pending Applied Excluded (Questions) Excluded (Expired) Exc…" at bounding box center [378, 92] width 64 height 12
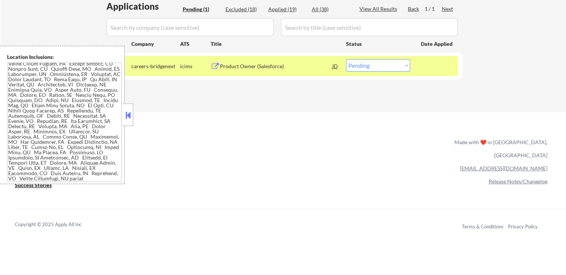
click at [256, 63] on div "Product Owner (Salesforce)" at bounding box center [276, 66] width 112 height 7
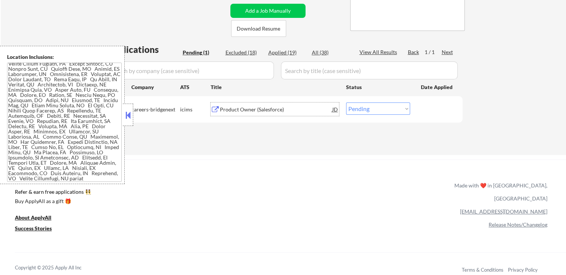
scroll to position [112, 0]
